Goal: Browse casually

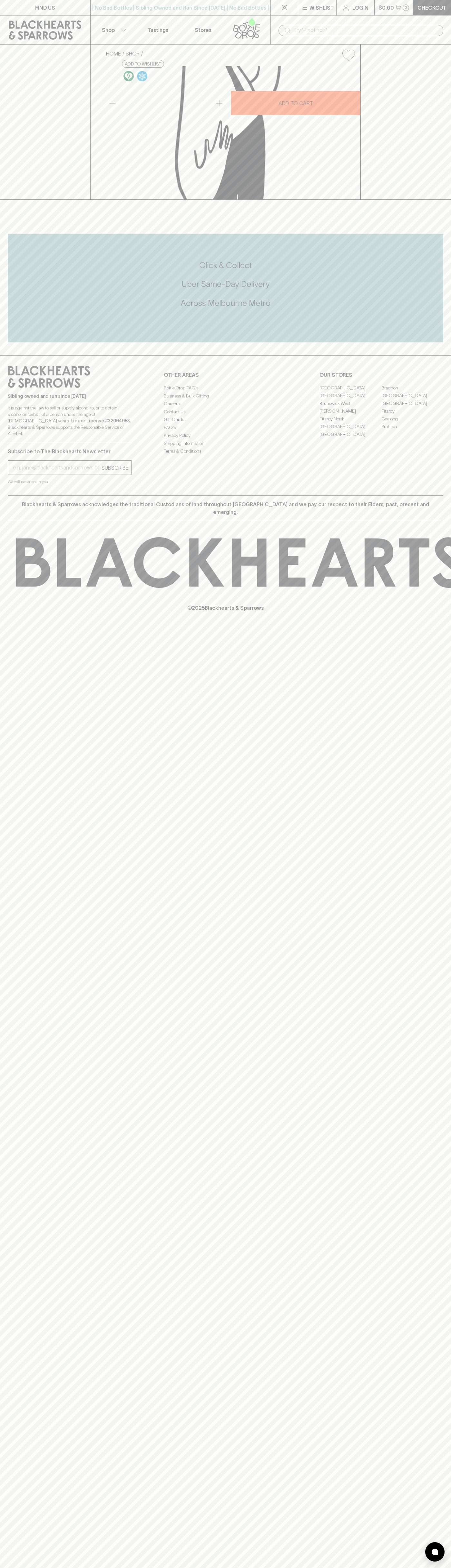
click at [26, 26] on icon at bounding box center [45, 30] width 72 height 19
click at [426, 343] on div "Click & Collect Uber Same-Day Delivery Across Melbourne Metro" at bounding box center [226, 288] width 435 height 108
click at [350, 1567] on html "FIND US | No Bad Bottles | Sibling Owned and Run Since 2006 | No Bad Bottles | …" at bounding box center [226, 784] width 451 height 1568
click at [14, 213] on div at bounding box center [226, 206] width 451 height 14
